Goal: Task Accomplishment & Management: Complete application form

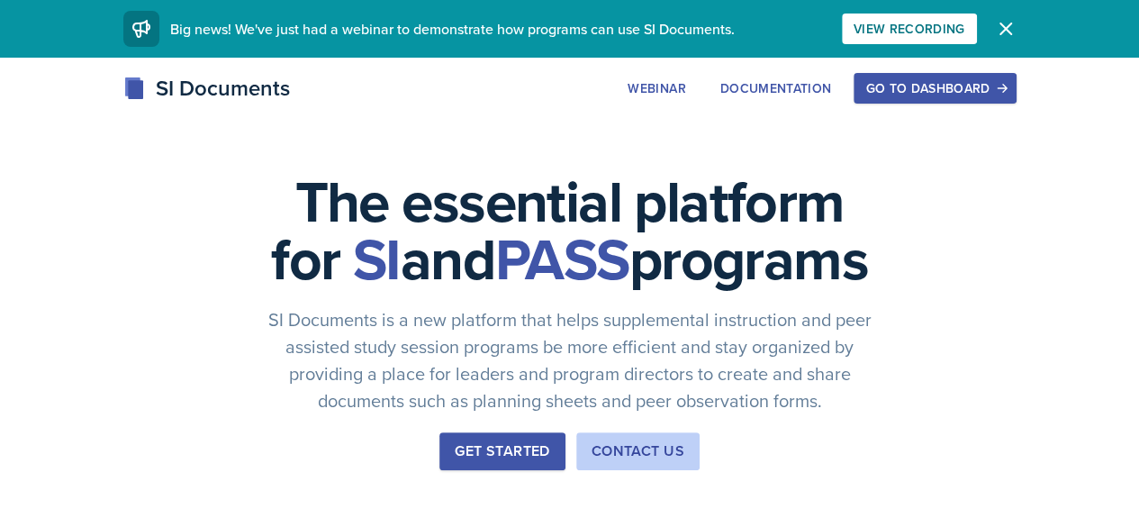
click at [1015, 75] on button "Go to Dashboard" at bounding box center [934, 88] width 162 height 31
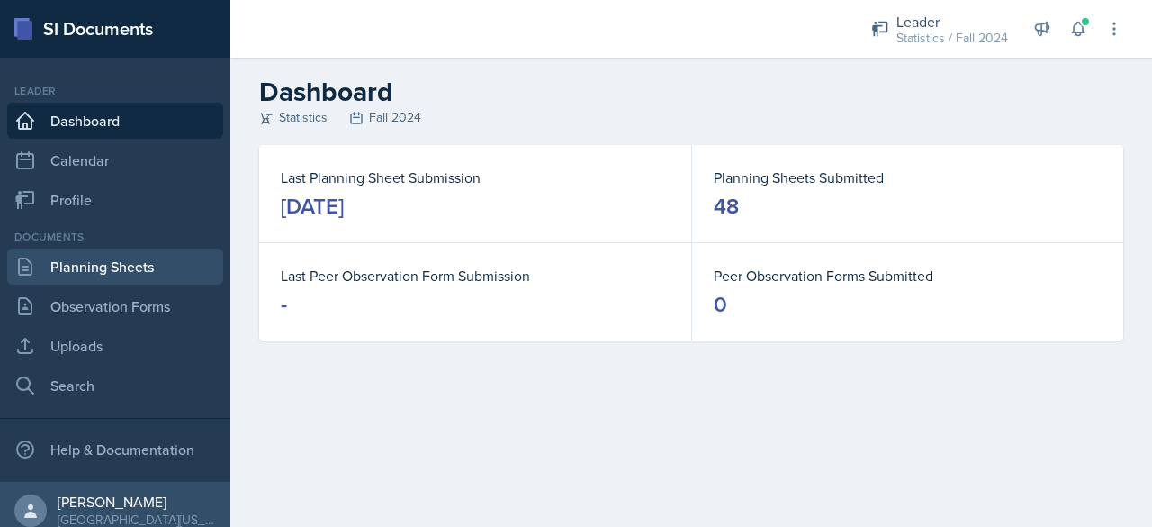
click at [117, 257] on link "Planning Sheets" at bounding box center [115, 266] width 216 height 36
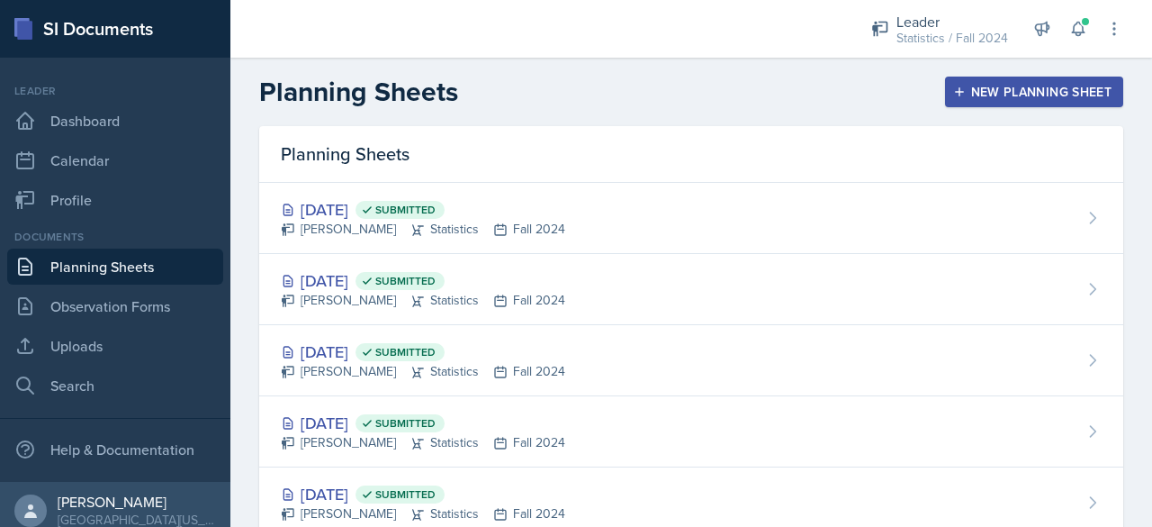
click at [983, 102] on button "New Planning Sheet" at bounding box center [1034, 92] width 178 height 31
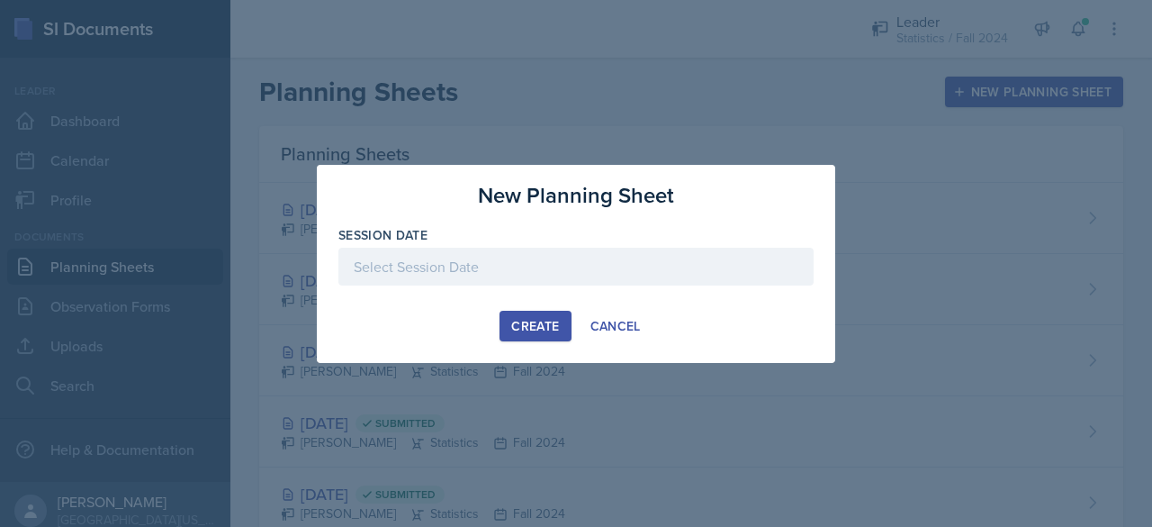
click at [466, 287] on div at bounding box center [575, 294] width 475 height 18
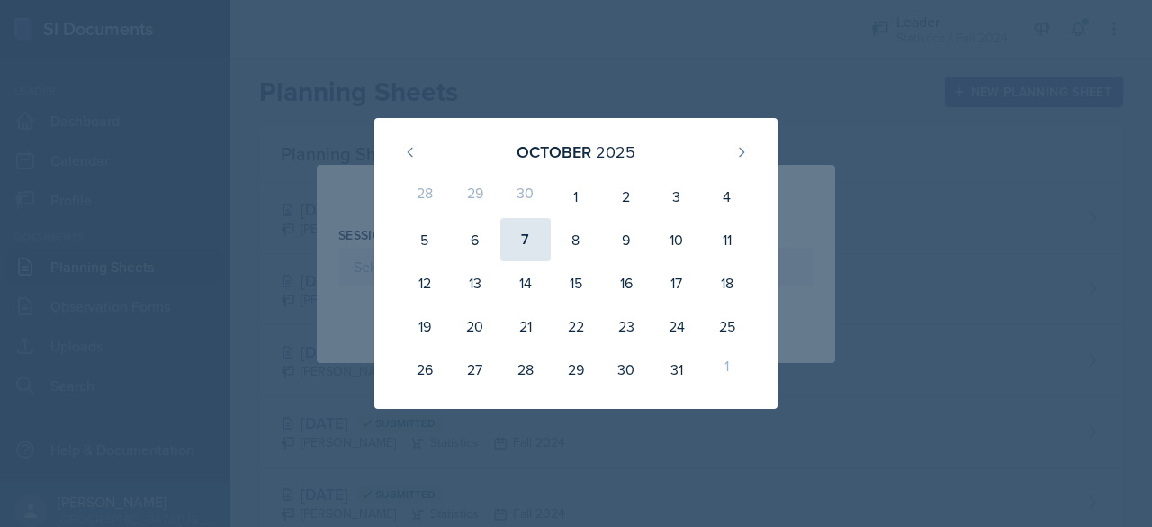
click at [508, 230] on div "7" at bounding box center [526, 239] width 50 height 43
type input "[DATE]"
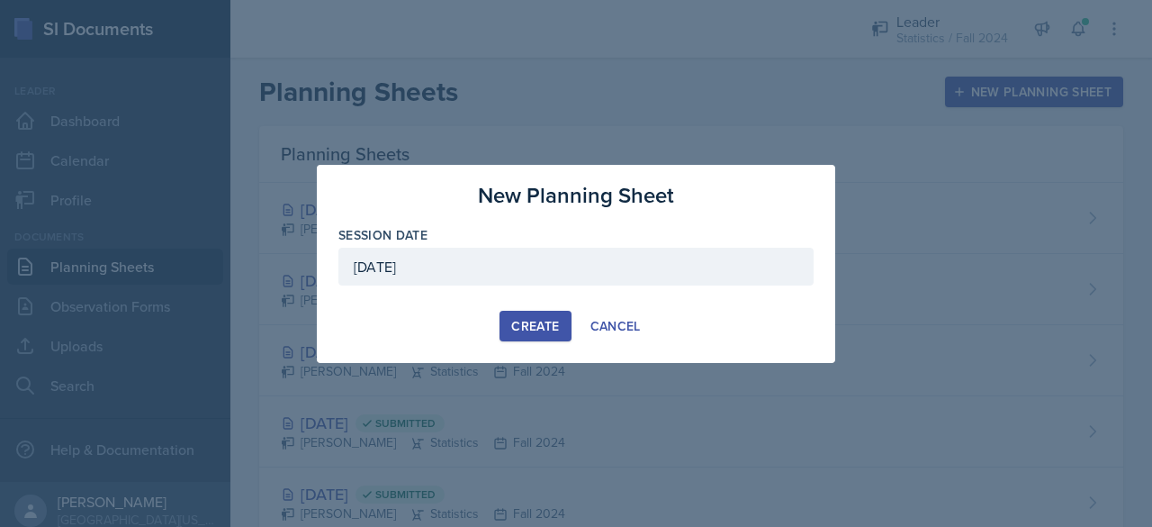
click at [534, 338] on button "Create" at bounding box center [535, 326] width 71 height 31
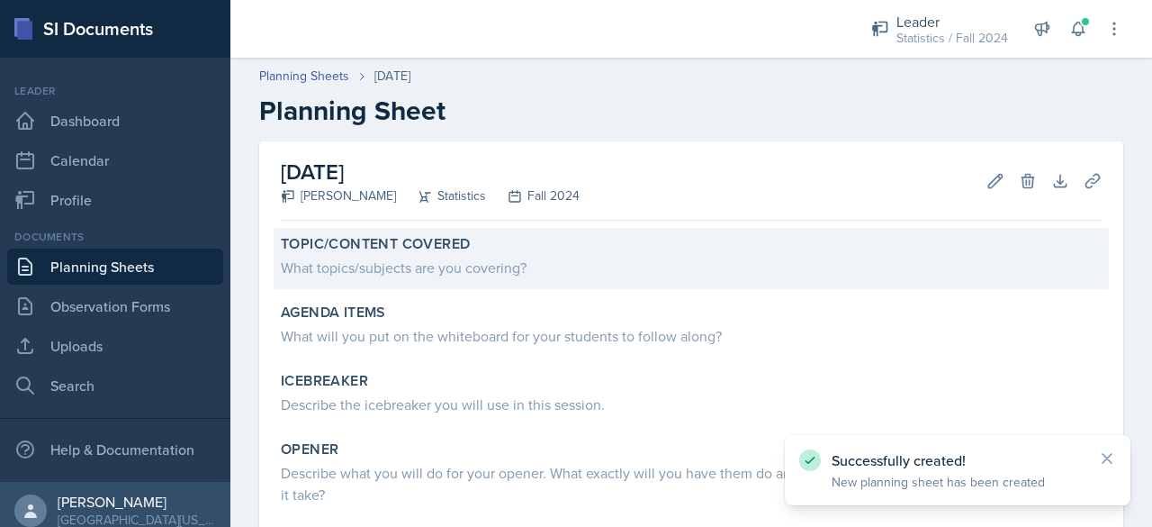
click at [474, 279] on div "Topic/Content Covered What topics/subjects are you covering?" at bounding box center [691, 258] width 835 height 61
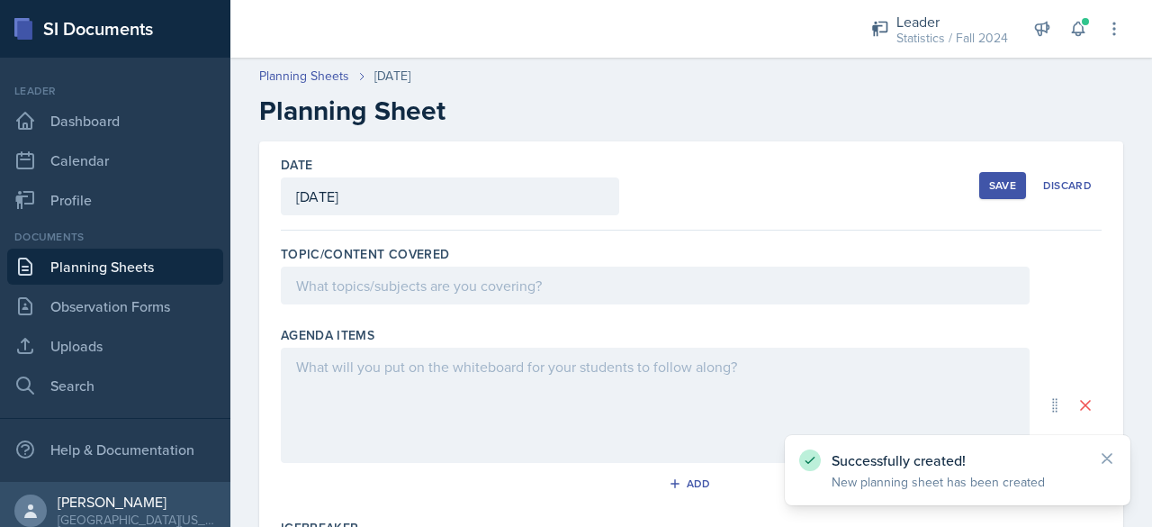
click at [467, 274] on div at bounding box center [655, 285] width 749 height 38
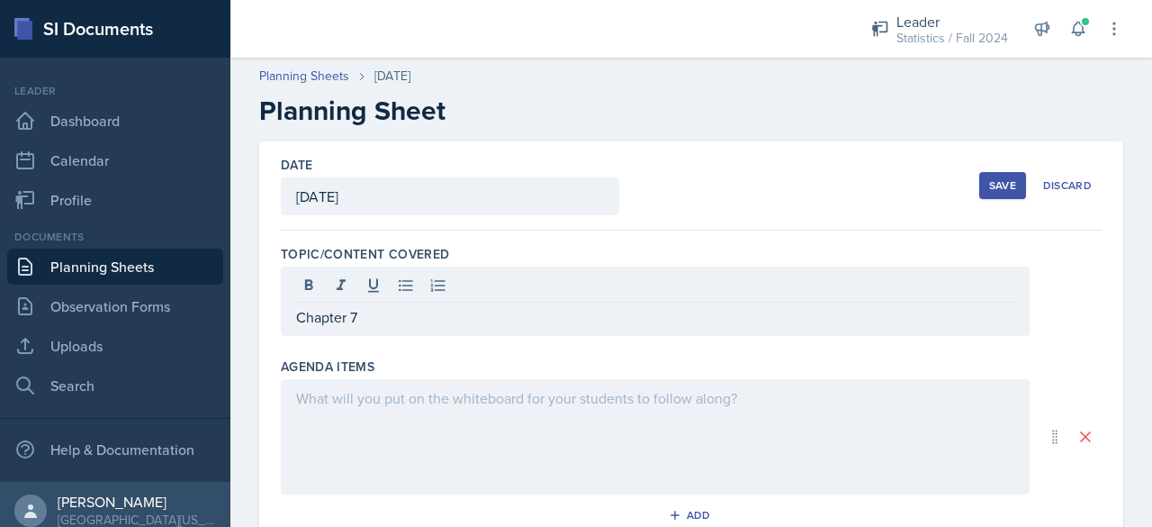
click at [436, 470] on div at bounding box center [655, 436] width 749 height 115
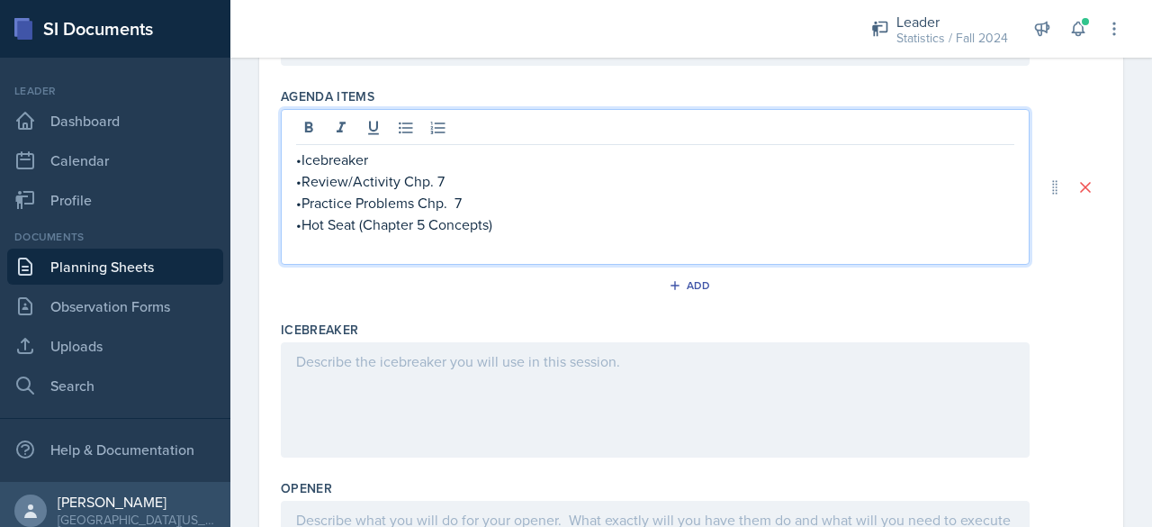
click at [439, 415] on div at bounding box center [655, 399] width 749 height 115
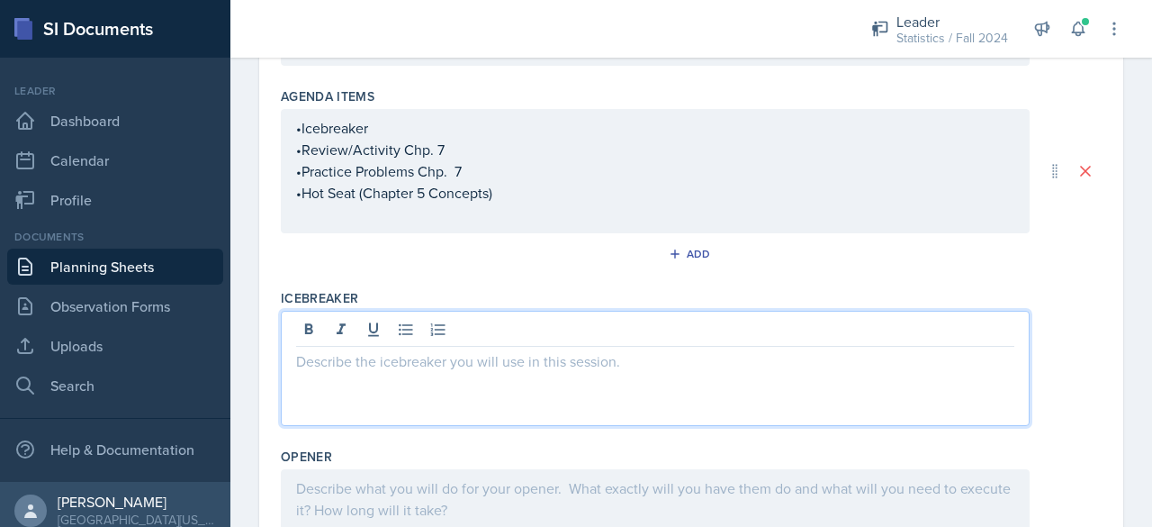
scroll to position [270, 0]
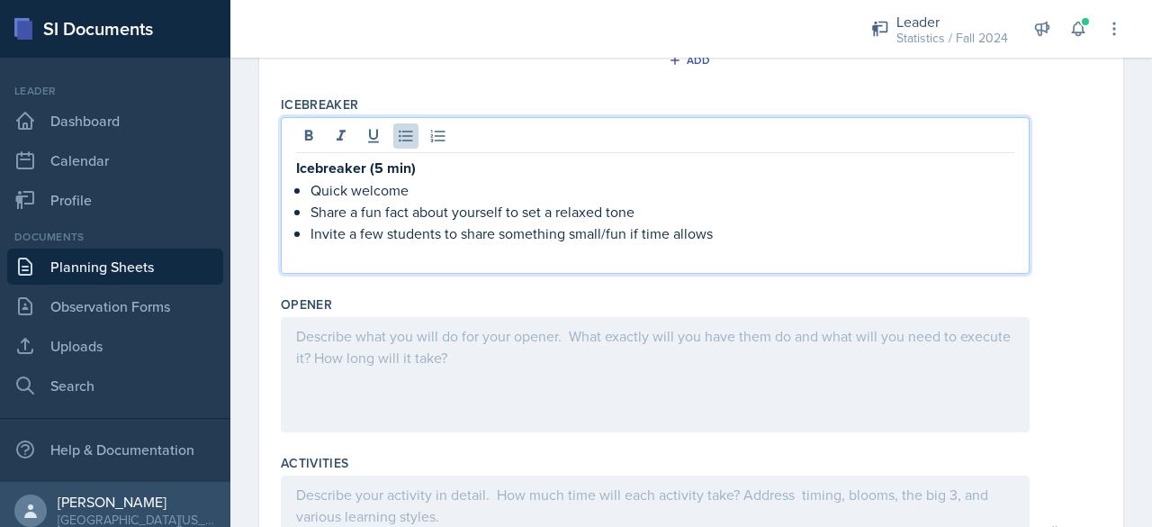
click at [463, 384] on div at bounding box center [655, 374] width 749 height 115
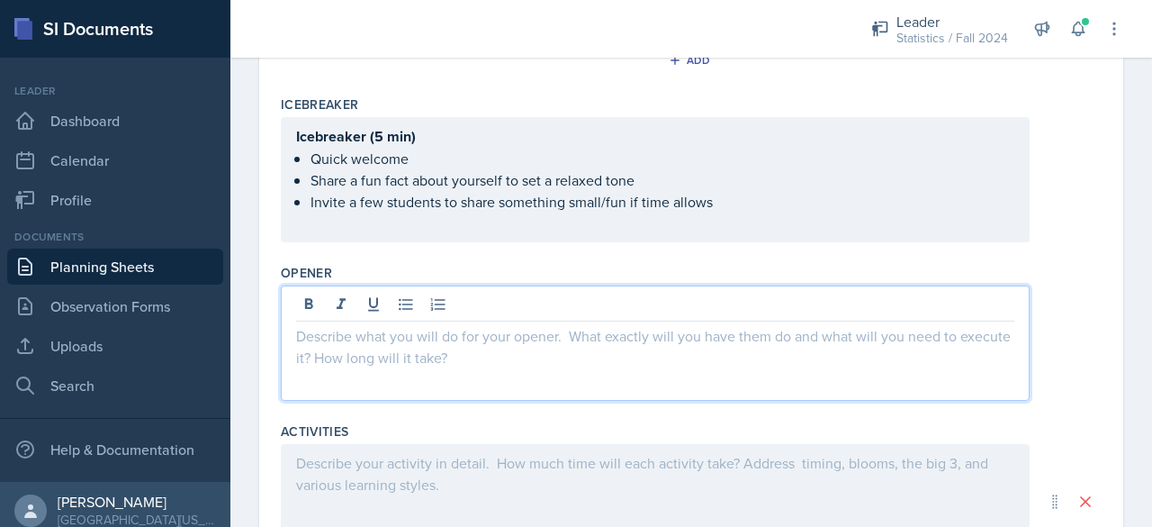
scroll to position [463, 0]
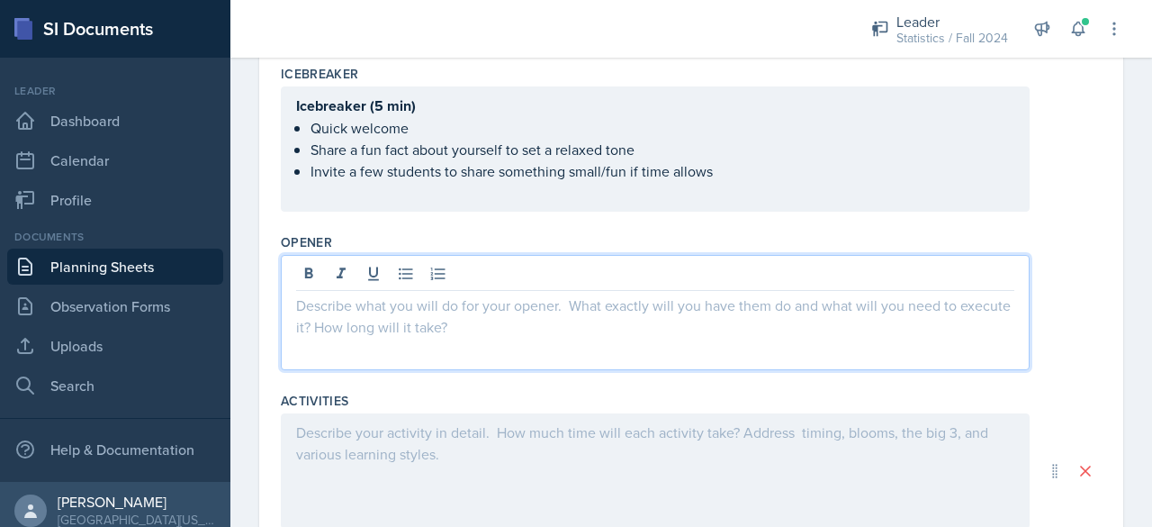
paste div
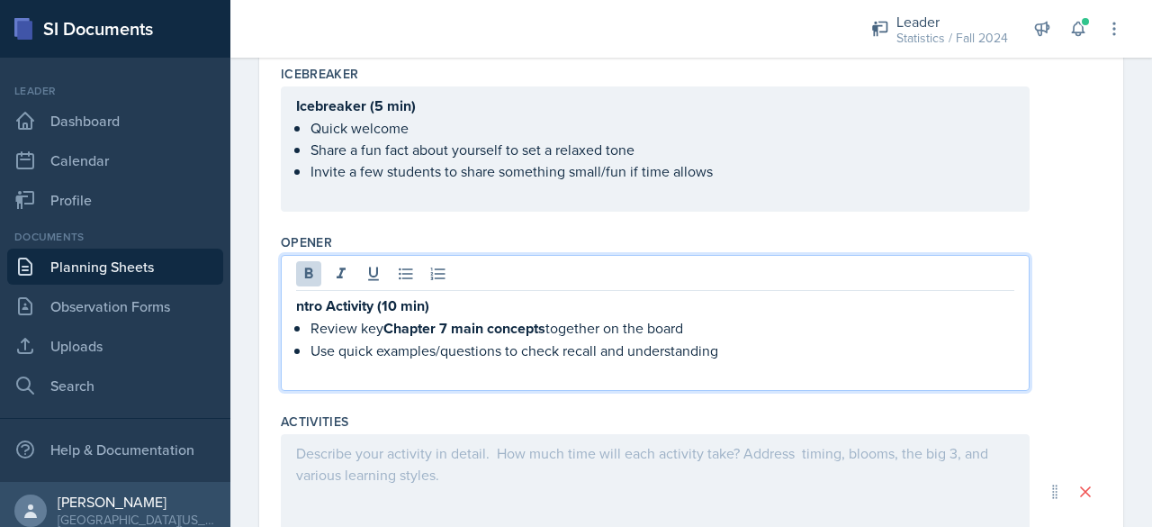
click at [298, 302] on strong "ntro Activity (10 min)" at bounding box center [362, 305] width 133 height 21
click at [344, 447] on div at bounding box center [655, 491] width 749 height 115
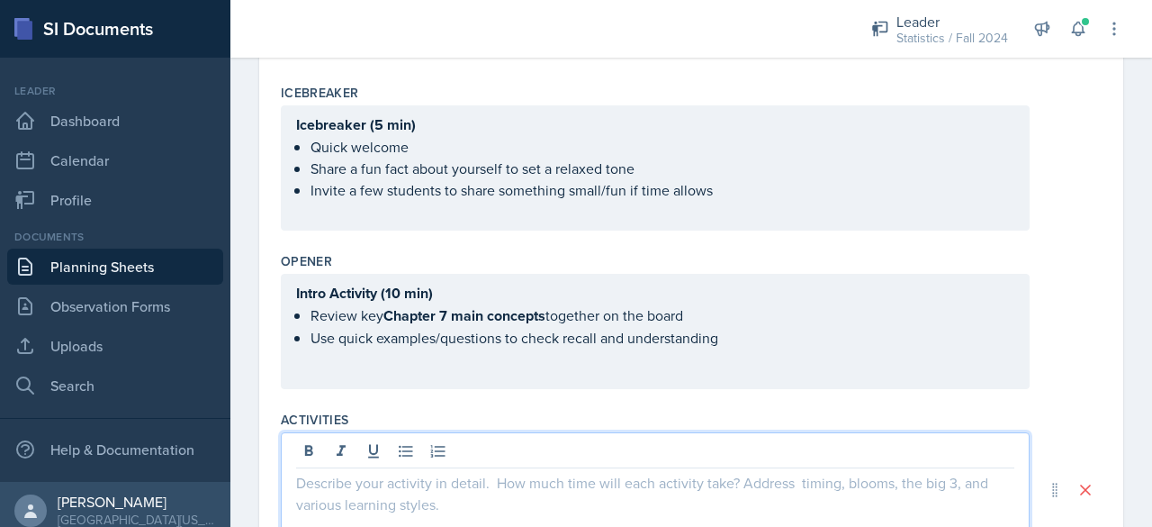
scroll to position [663, 0]
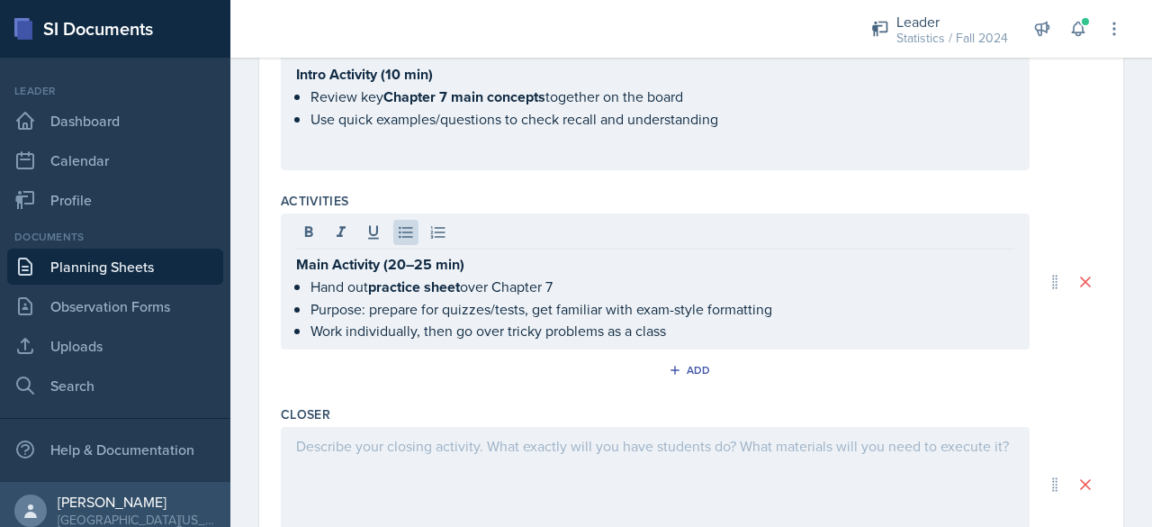
click at [429, 500] on div at bounding box center [655, 484] width 749 height 115
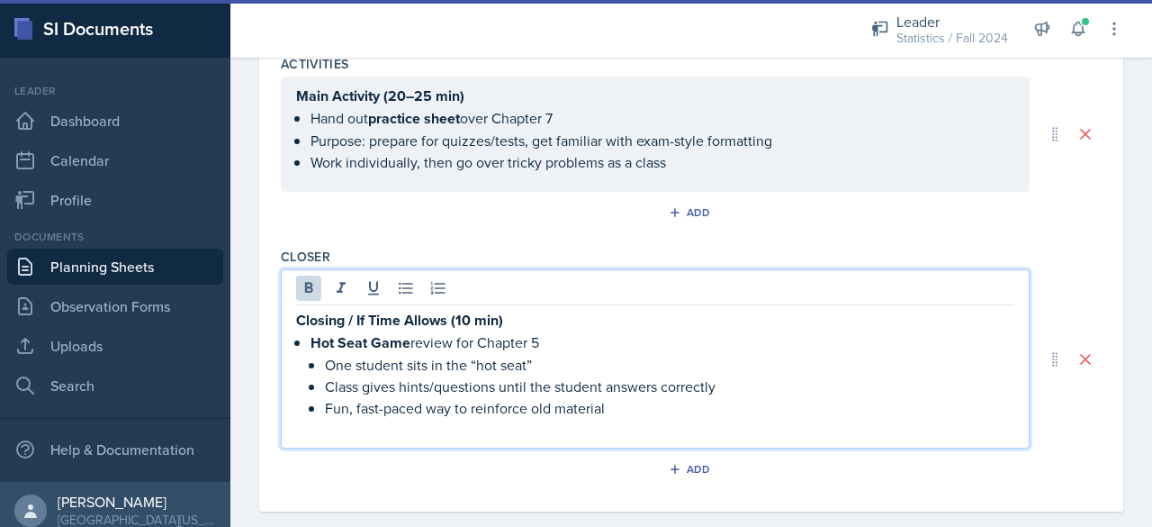
click at [443, 310] on strong "Closing / If Time Allows (10 min)" at bounding box center [399, 320] width 207 height 21
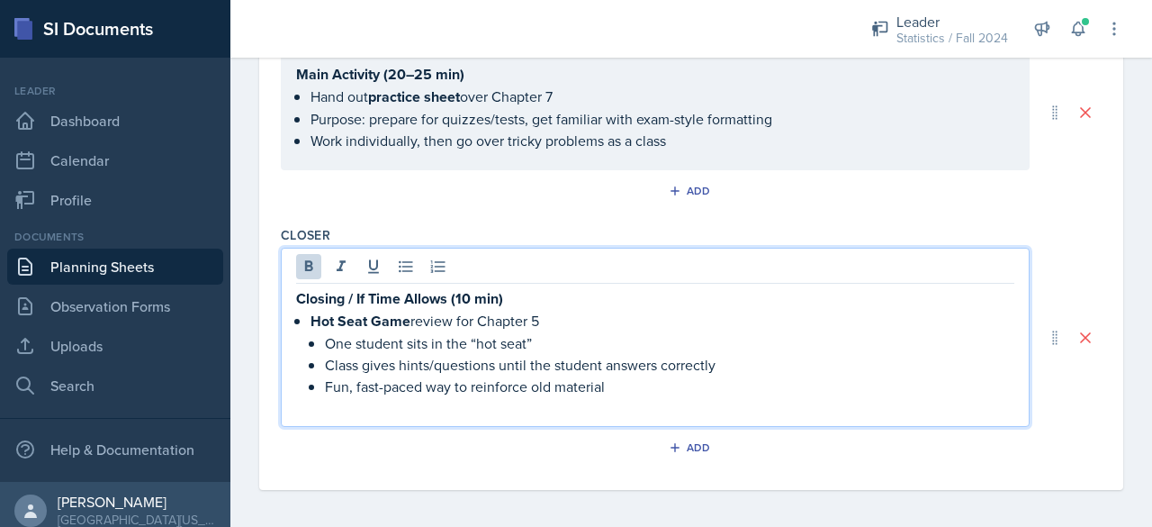
click at [466, 300] on strong "Closing / If Time Allows (10 min)" at bounding box center [399, 298] width 207 height 21
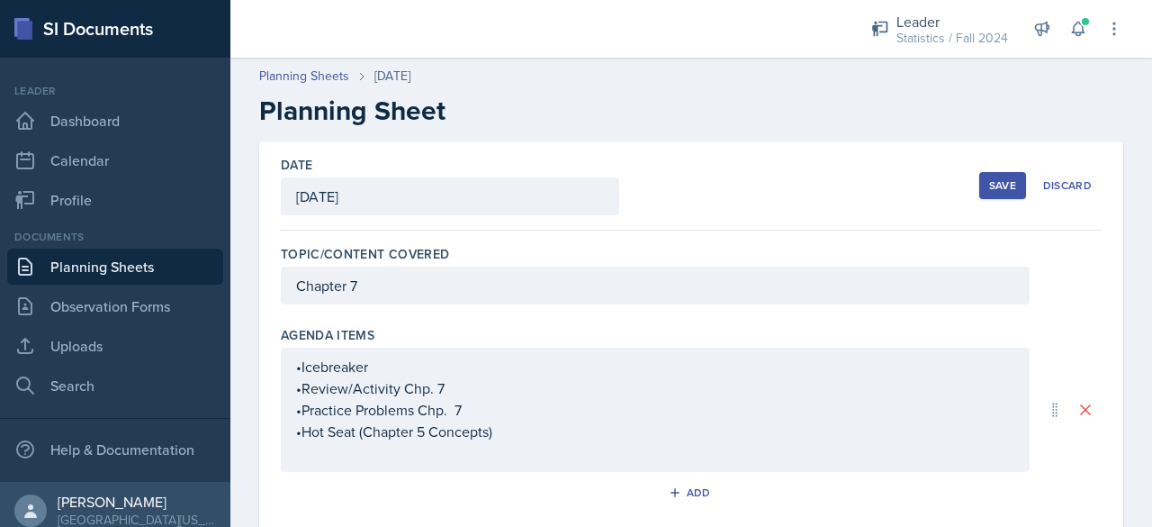
click at [989, 183] on div "Save" at bounding box center [1002, 185] width 27 height 14
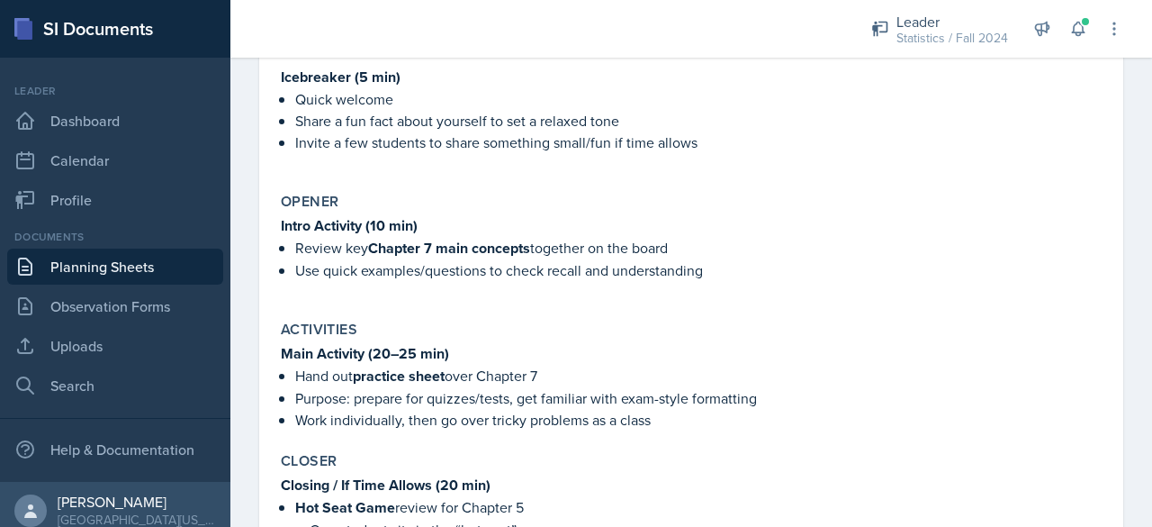
scroll to position [599, 0]
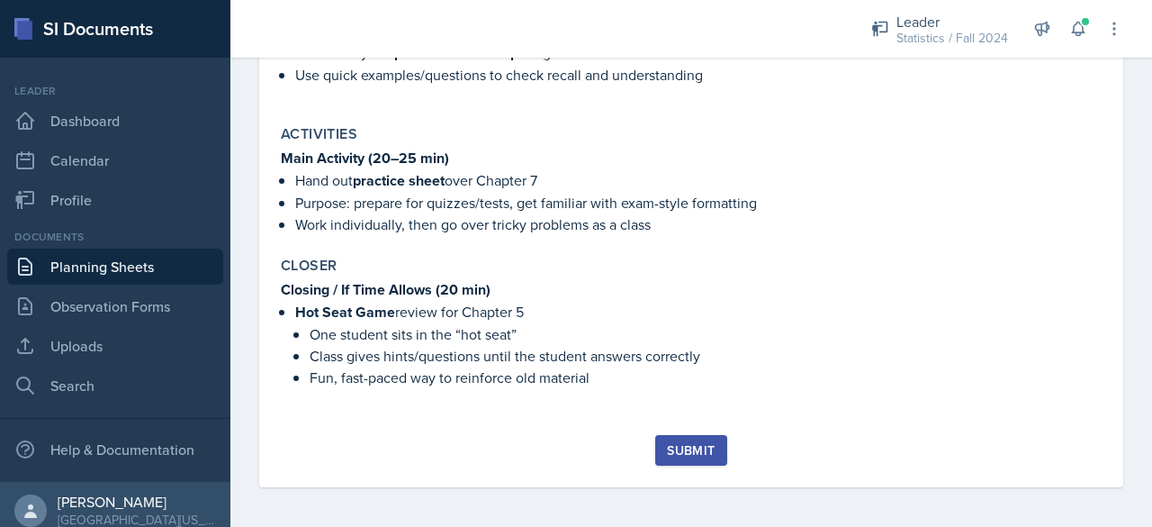
click at [648, 435] on div "Submit" at bounding box center [691, 461] width 821 height 52
click at [668, 451] on div "Submit" at bounding box center [691, 450] width 48 height 14
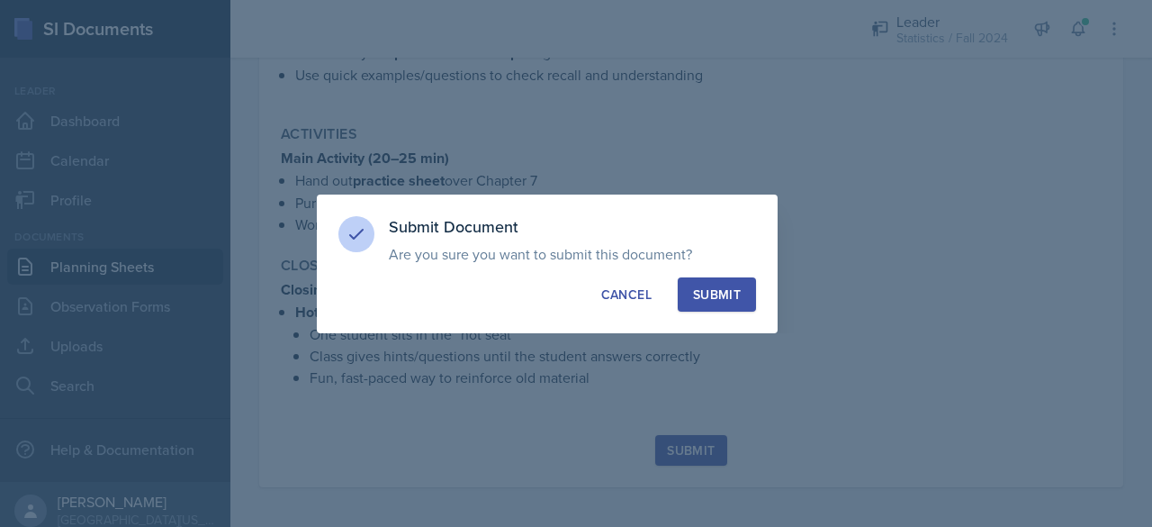
click at [744, 293] on button "Submit" at bounding box center [717, 294] width 78 height 34
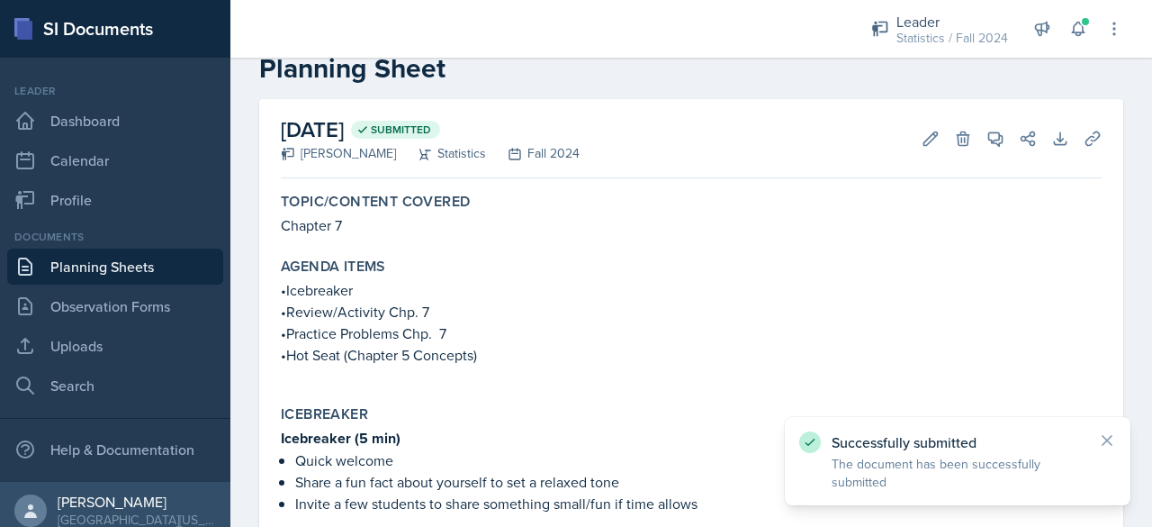
scroll to position [0, 0]
